Goal: Task Accomplishment & Management: Use online tool/utility

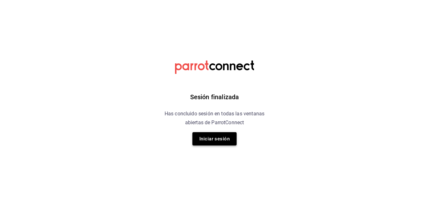
click at [218, 137] on button "Iniciar sesión" at bounding box center [215, 138] width 44 height 13
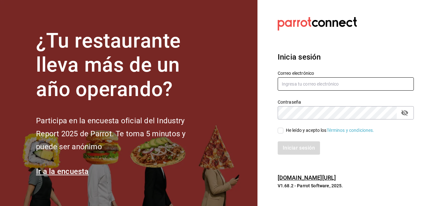
click at [290, 86] on input "text" at bounding box center [346, 83] width 136 height 13
type input "A"
type input "[EMAIL_ADDRESS][DOMAIN_NAME]"
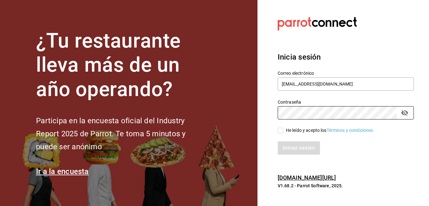
click at [280, 130] on input "He leído y acepto los Términos y condiciones." at bounding box center [281, 130] width 6 height 6
checkbox input "true"
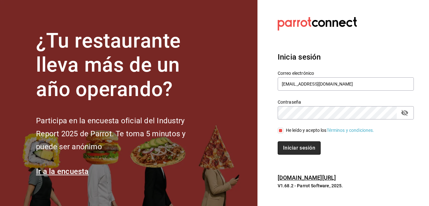
click at [293, 146] on button "Iniciar sesión" at bounding box center [299, 147] width 43 height 13
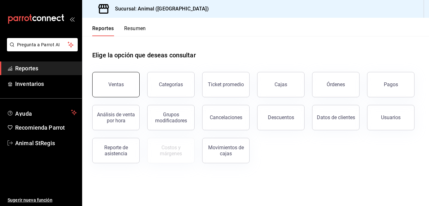
click at [131, 83] on button "Ventas" at bounding box center [115, 84] width 47 height 25
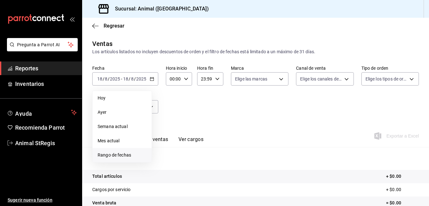
click at [110, 156] on span "Rango de fechas" at bounding box center [122, 154] width 49 height 7
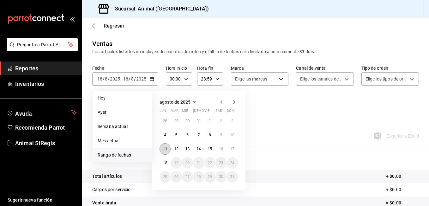
click at [166, 151] on button "11" at bounding box center [165, 148] width 11 height 11
click at [220, 149] on abbr "16" at bounding box center [221, 148] width 4 height 4
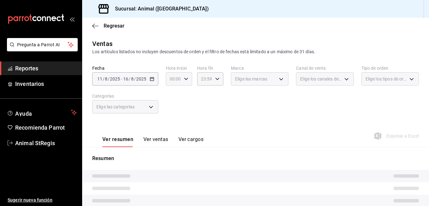
click at [184, 78] on icon "button" at bounding box center [186, 79] width 4 height 4
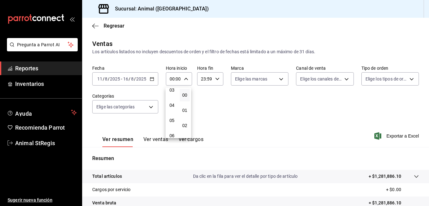
scroll to position [51, 0]
click at [173, 121] on span "05" at bounding box center [172, 119] width 3 height 5
type input "05:00"
click at [202, 80] on div at bounding box center [214, 103] width 429 height 206
click at [202, 80] on input "23:59" at bounding box center [204, 78] width 15 height 13
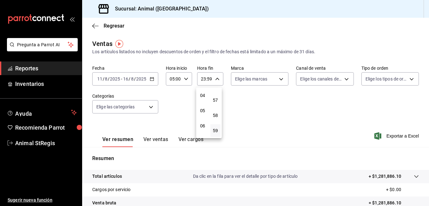
scroll to position [61, 0]
click at [204, 113] on button "05" at bounding box center [203, 110] width 10 height 13
click at [215, 96] on button "00" at bounding box center [216, 92] width 10 height 13
type input "05:00"
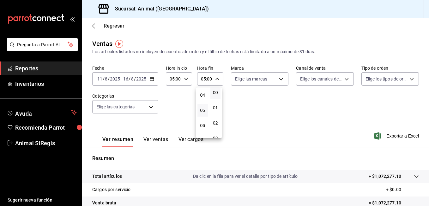
click at [252, 82] on div at bounding box center [214, 103] width 429 height 206
click at [279, 81] on body "Pregunta a Parrot AI Reportes Inventarios Ayuda Recomienda Parrot Animal StRegi…" at bounding box center [214, 103] width 429 height 206
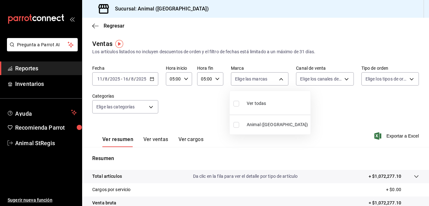
click at [241, 123] on label at bounding box center [238, 125] width 8 height 6
click at [239, 123] on input "checkbox" at bounding box center [237, 125] width 6 height 6
checkbox input "false"
click at [237, 124] on input "checkbox" at bounding box center [237, 125] width 6 height 6
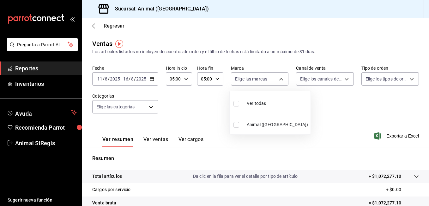
checkbox input "true"
type input "3f39fcdc-c8c4-4fff-883a-47b345d9391c"
checkbox input "true"
click at [392, 136] on div at bounding box center [214, 103] width 429 height 206
click at [386, 135] on span "Exportar a Excel" at bounding box center [397, 136] width 43 height 8
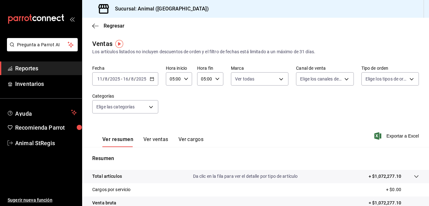
click at [150, 82] on div "2025-08-11 11 / 8 / 2025 - 2025-08-16 16 / 8 / 2025" at bounding box center [125, 78] width 66 height 13
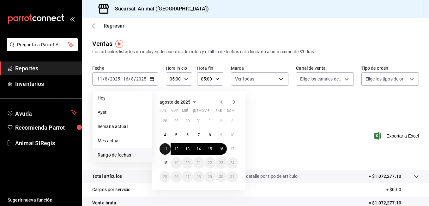
click at [163, 148] on button "11" at bounding box center [165, 148] width 11 height 11
click at [231, 150] on abbr "17" at bounding box center [233, 148] width 4 height 4
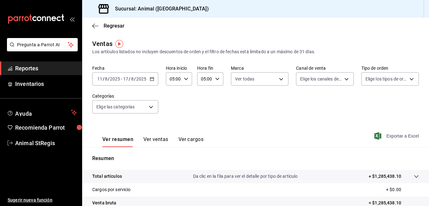
click at [389, 135] on span "Exportar a Excel" at bounding box center [397, 136] width 43 height 8
